Goal: Navigation & Orientation: Find specific page/section

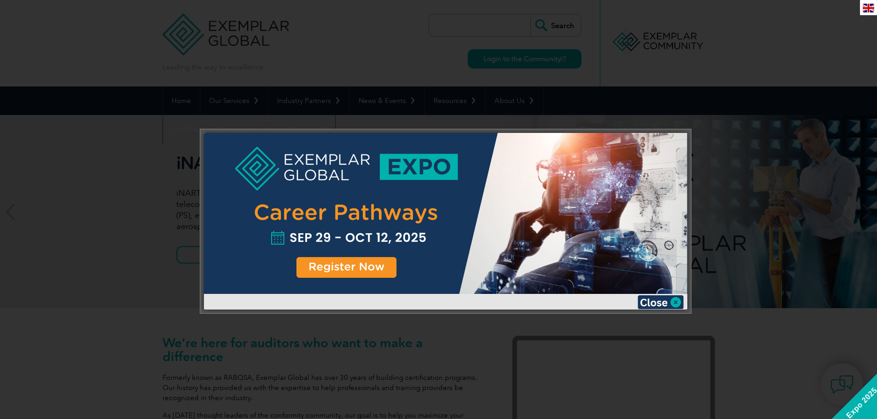
click at [676, 136] on div at bounding box center [445, 213] width 483 height 161
